Goal: Transaction & Acquisition: Obtain resource

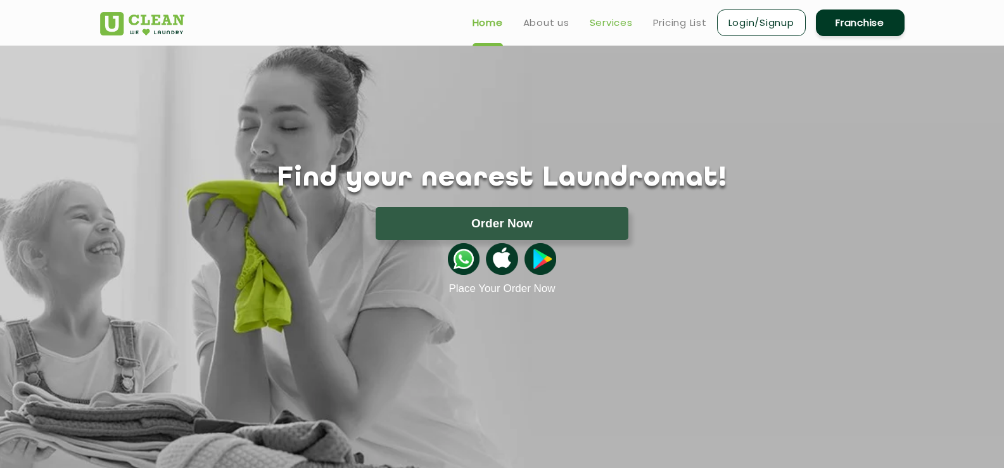
click at [621, 16] on link "Services" at bounding box center [611, 22] width 43 height 15
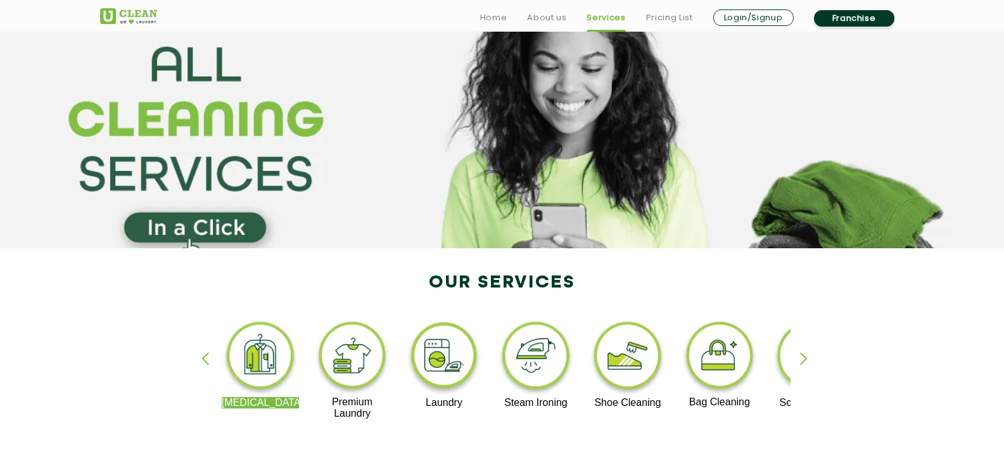
scroll to position [63, 0]
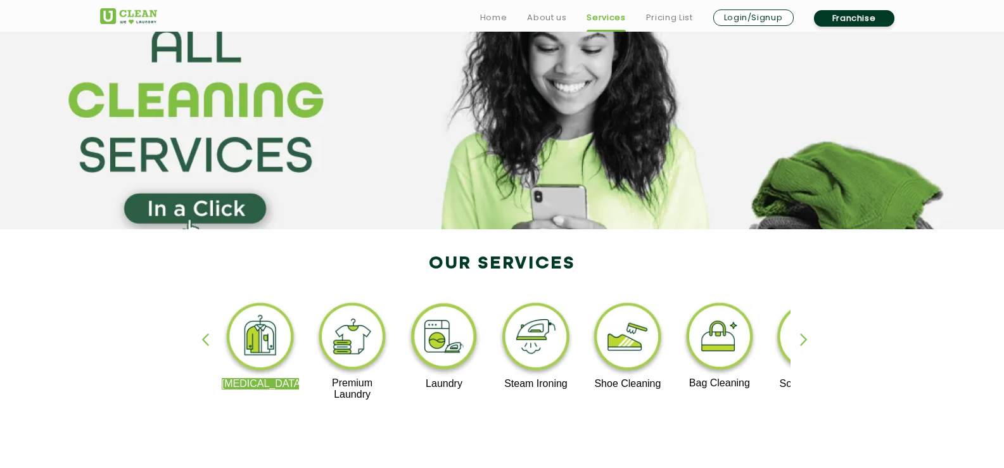
click at [807, 344] on div "button" at bounding box center [809, 350] width 19 height 35
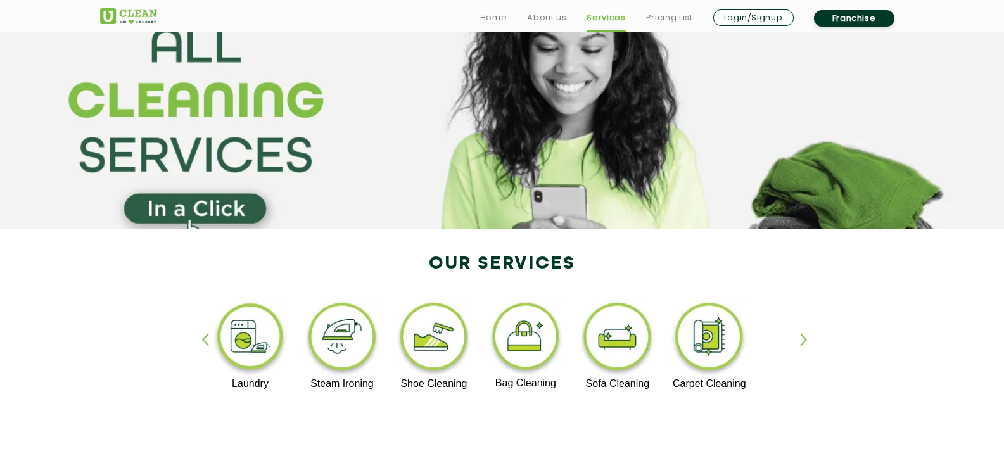
click at [807, 344] on div "button" at bounding box center [809, 350] width 19 height 35
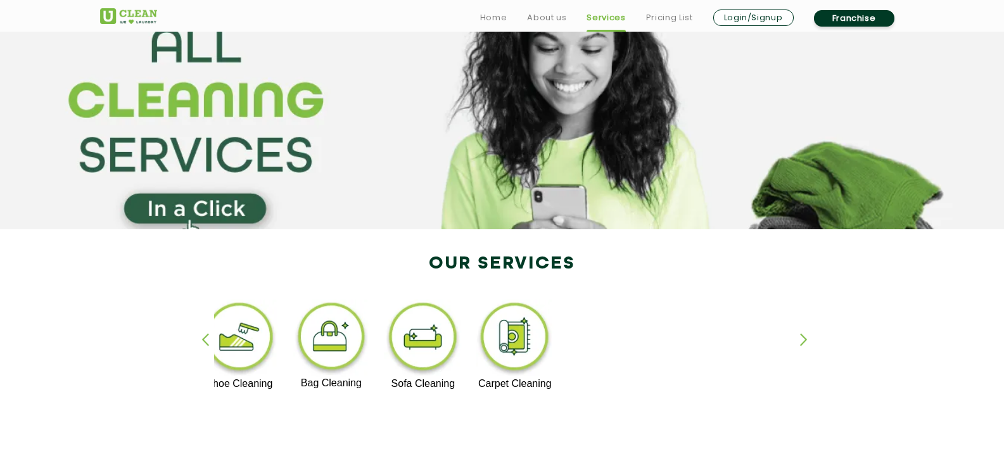
click at [807, 344] on div "button" at bounding box center [809, 350] width 19 height 35
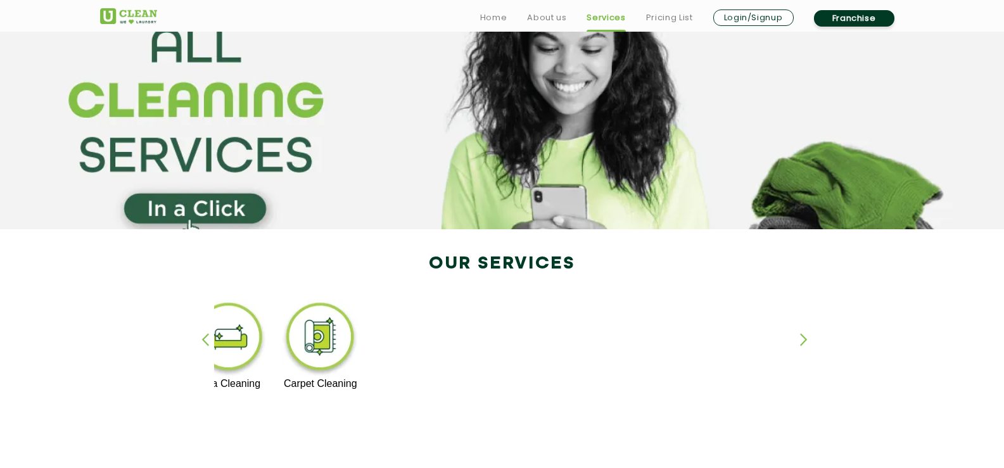
click at [204, 337] on div "button" at bounding box center [210, 350] width 19 height 35
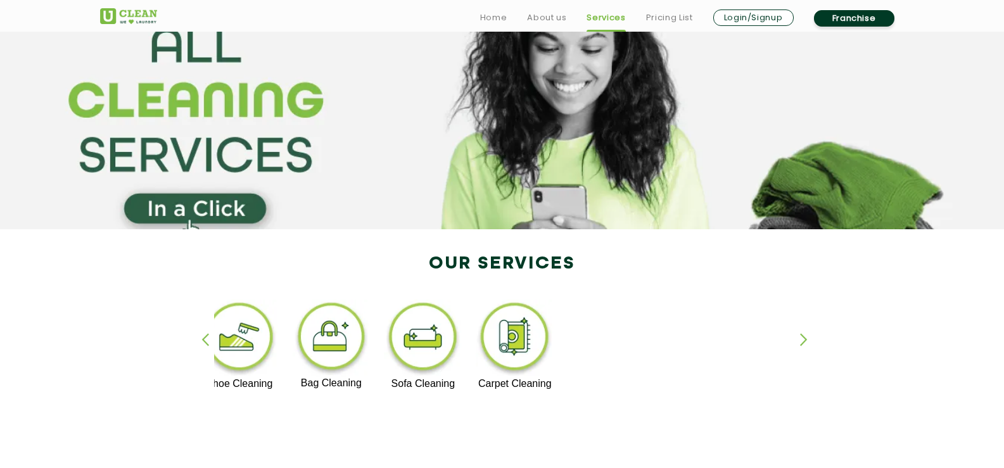
click at [204, 337] on div "button" at bounding box center [210, 350] width 19 height 35
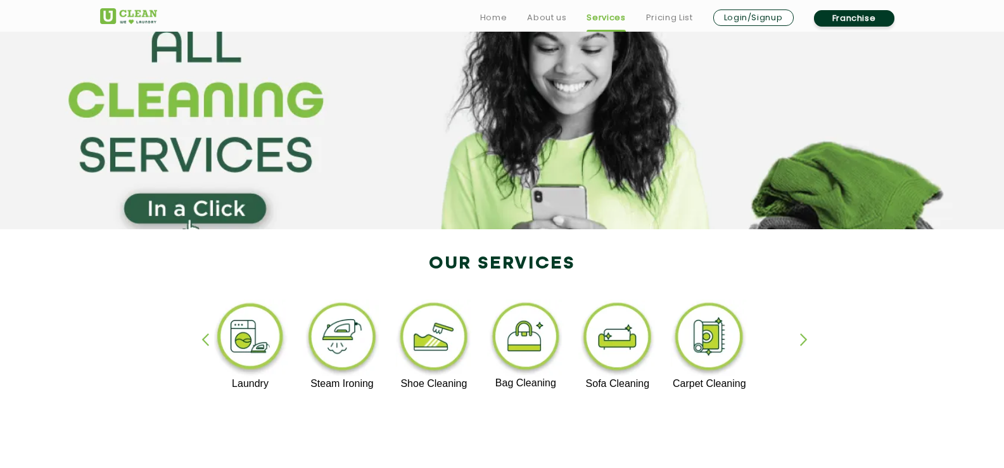
click at [204, 337] on div "button" at bounding box center [210, 350] width 19 height 35
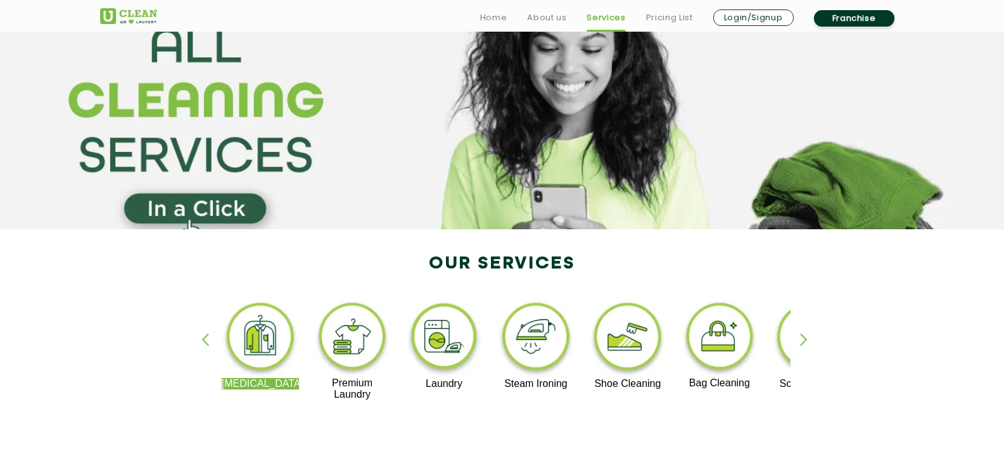
click at [204, 337] on div "button" at bounding box center [210, 350] width 19 height 35
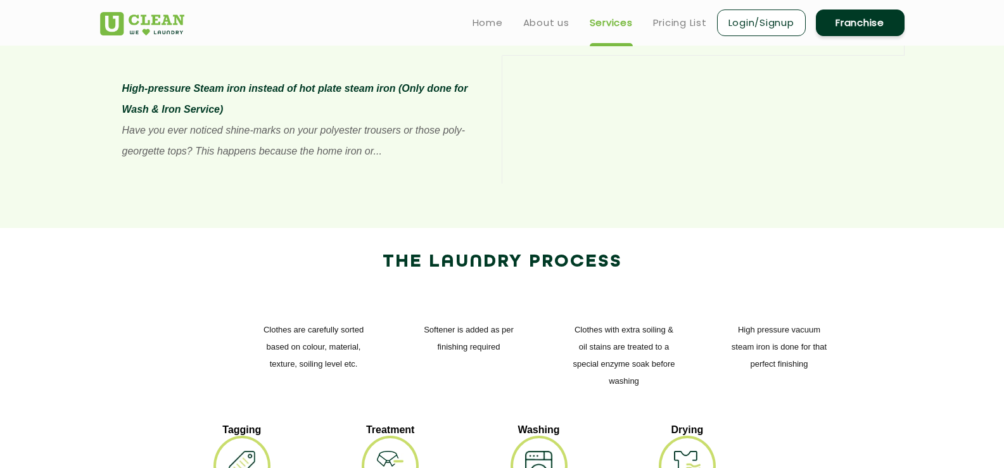
scroll to position [1330, 0]
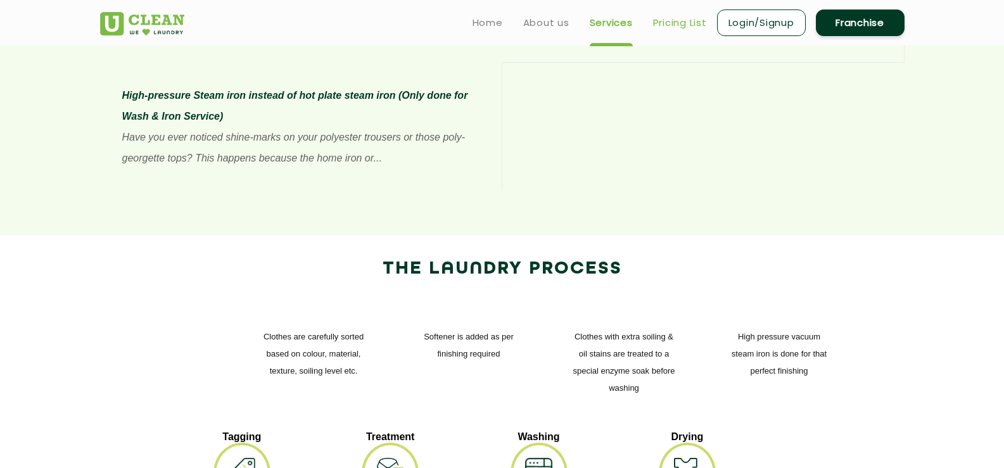
click at [685, 25] on link "Pricing List" at bounding box center [680, 22] width 54 height 15
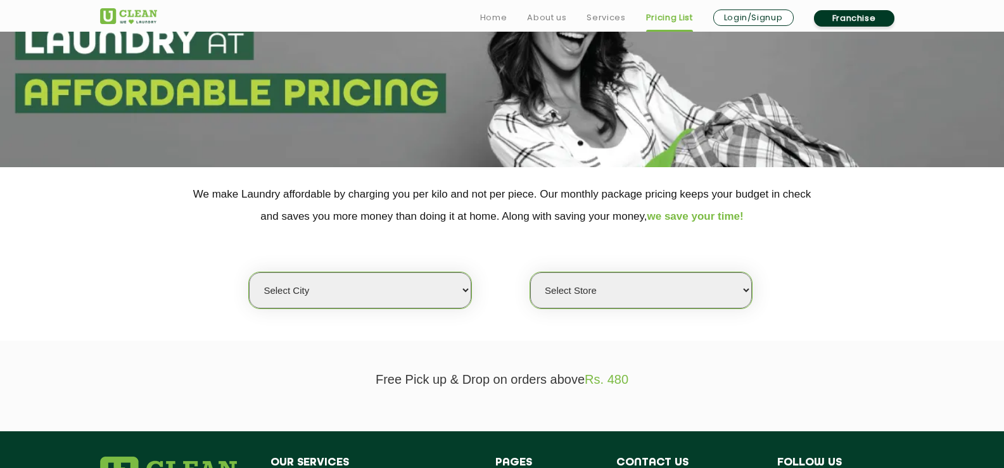
scroll to position [127, 0]
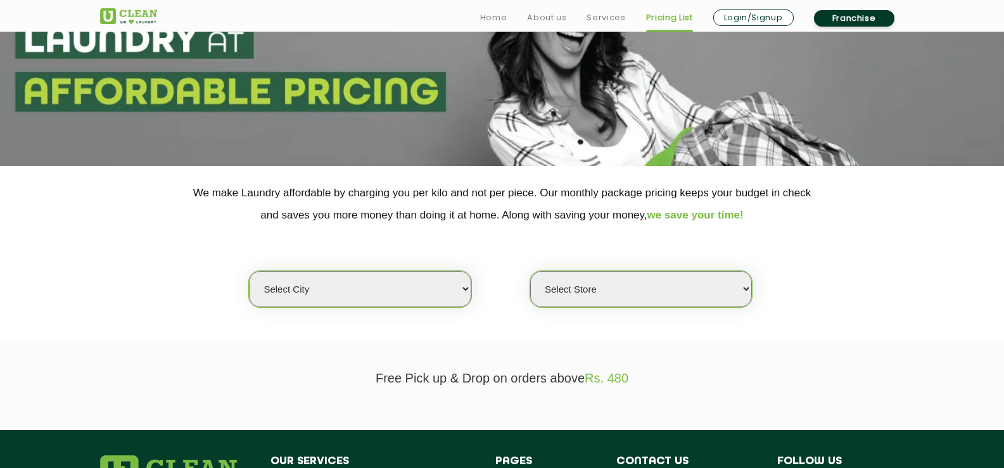
click at [457, 290] on select "Select city [GEOGRAPHIC_DATA] [GEOGRAPHIC_DATA] [GEOGRAPHIC_DATA] [GEOGRAPHIC_D…" at bounding box center [360, 289] width 222 height 36
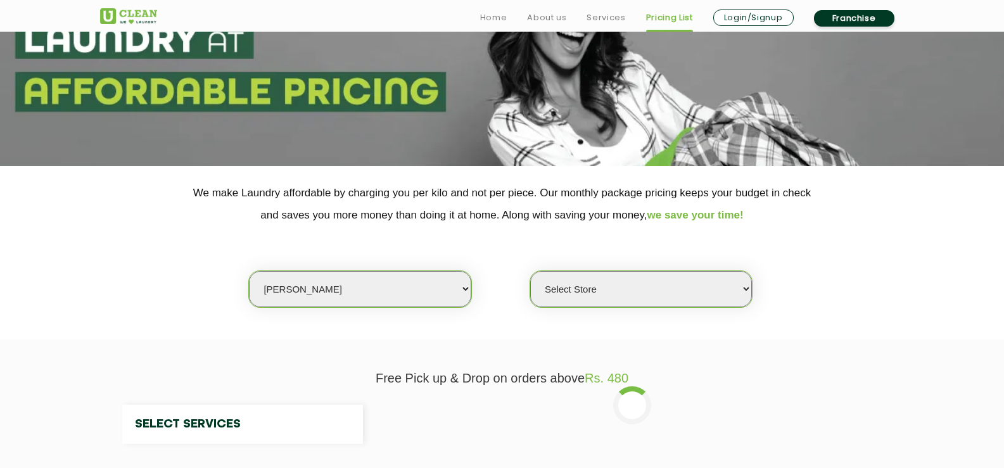
click at [419, 293] on select "Select city [GEOGRAPHIC_DATA] [GEOGRAPHIC_DATA] [GEOGRAPHIC_DATA] [GEOGRAPHIC_D…" at bounding box center [360, 289] width 222 height 36
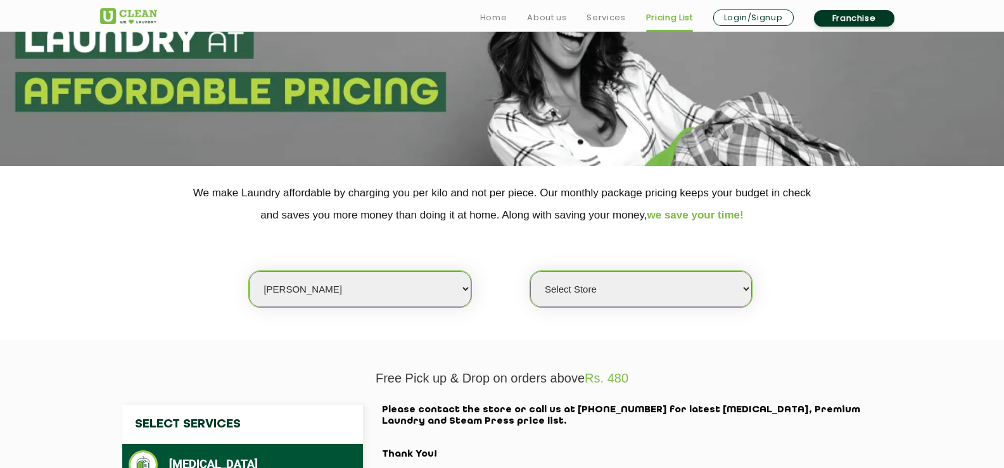
click at [368, 289] on select "Select city [GEOGRAPHIC_DATA] [GEOGRAPHIC_DATA] [GEOGRAPHIC_DATA] [GEOGRAPHIC_D…" at bounding box center [360, 289] width 222 height 36
select select "6"
click at [249, 271] on select "Select city [GEOGRAPHIC_DATA] [GEOGRAPHIC_DATA] [GEOGRAPHIC_DATA] [GEOGRAPHIC_D…" at bounding box center [360, 289] width 222 height 36
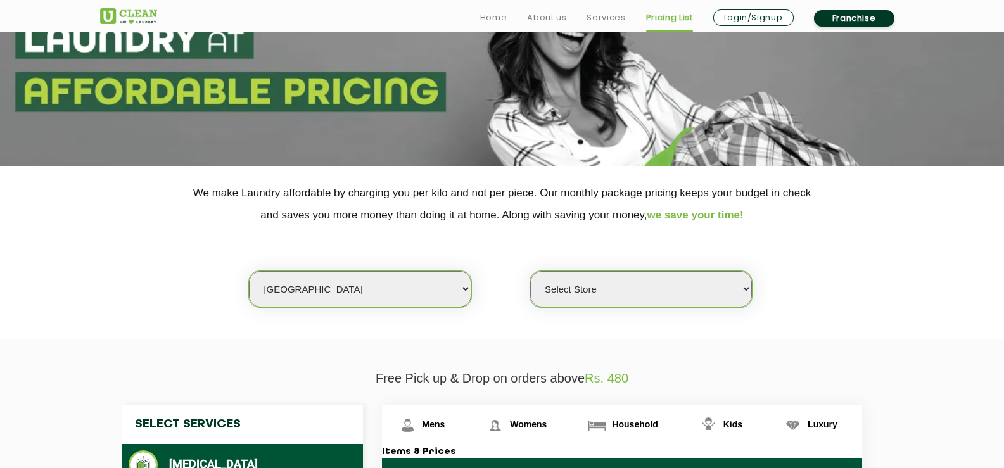
click at [711, 293] on select "Select Store [GEOGRAPHIC_DATA] [GEOGRAPHIC_DATA] UClean KR [GEOGRAPHIC_DATA] [G…" at bounding box center [641, 289] width 222 height 36
select select "542"
click at [530, 271] on select "Select Store [GEOGRAPHIC_DATA] [GEOGRAPHIC_DATA] UClean KR [GEOGRAPHIC_DATA] [G…" at bounding box center [641, 289] width 222 height 36
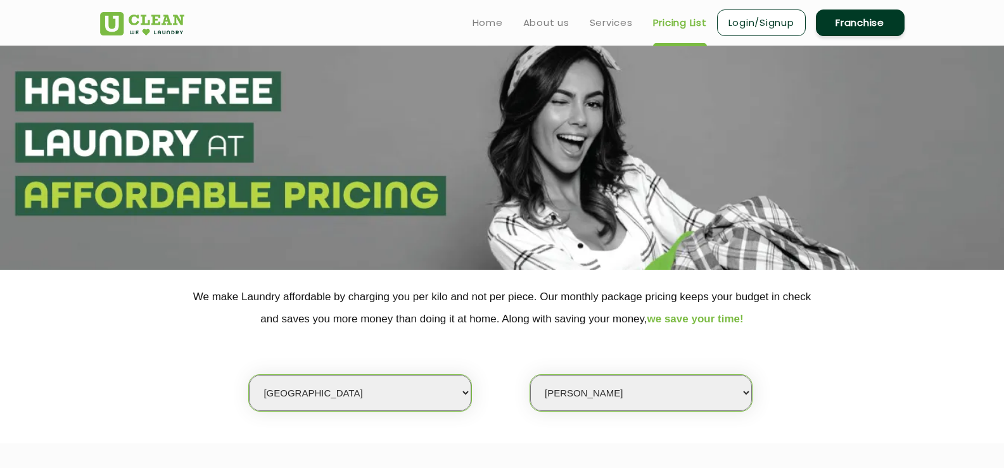
scroll to position [0, 0]
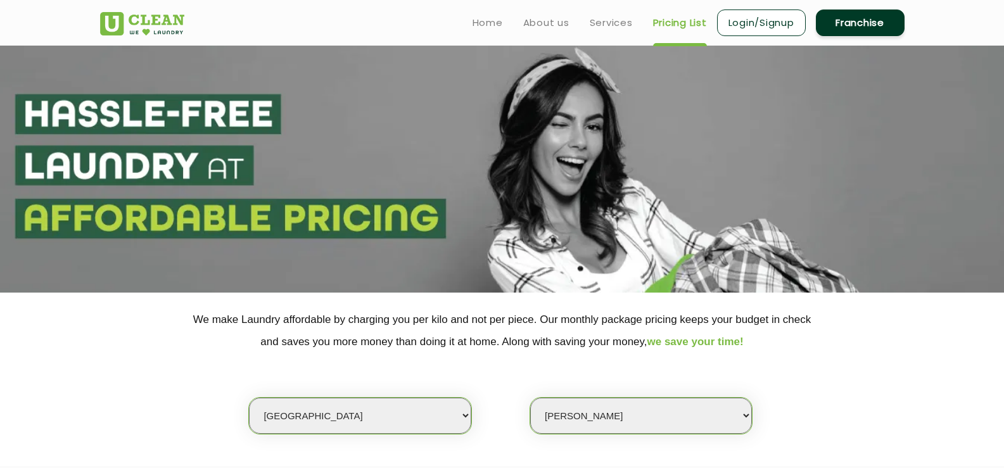
click at [856, 23] on link "Franchise" at bounding box center [860, 22] width 89 height 27
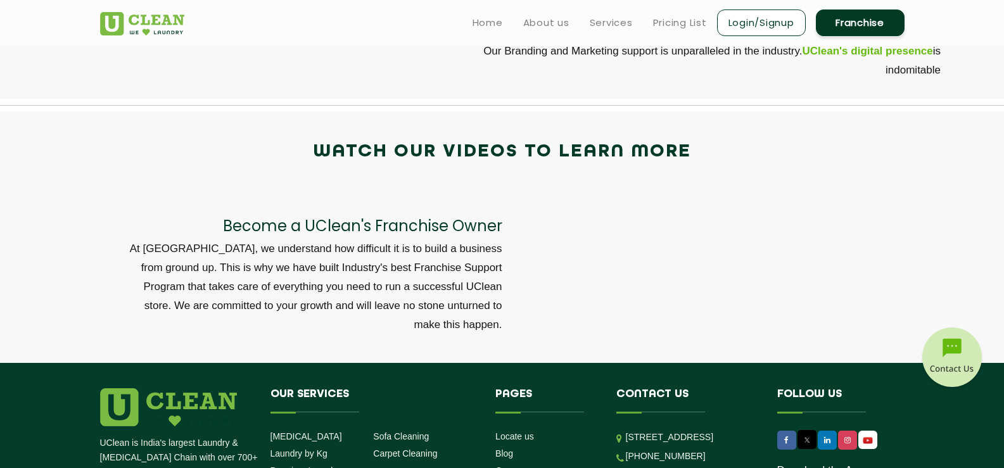
scroll to position [4078, 0]
